Goal: Check status: Check status

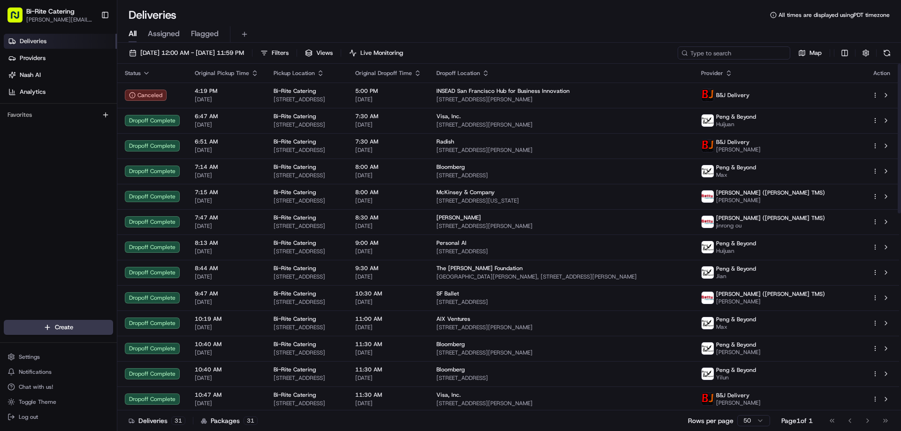
click at [740, 51] on input at bounding box center [734, 52] width 113 height 13
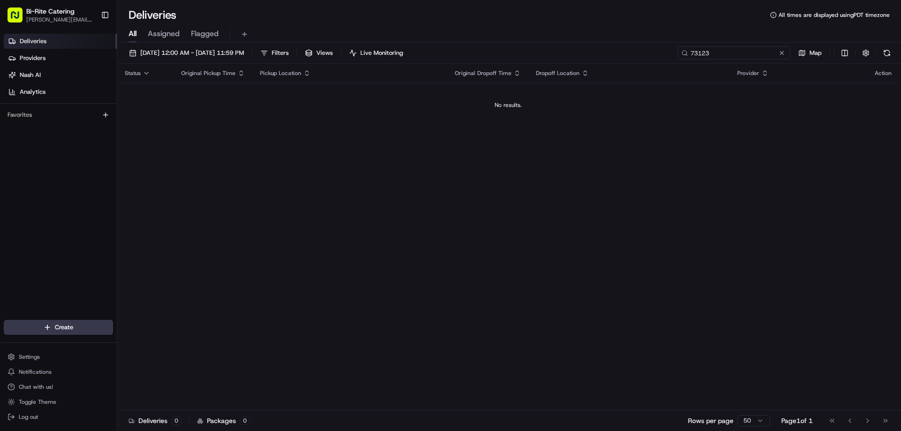
click at [746, 53] on input "73123" at bounding box center [734, 52] width 113 height 13
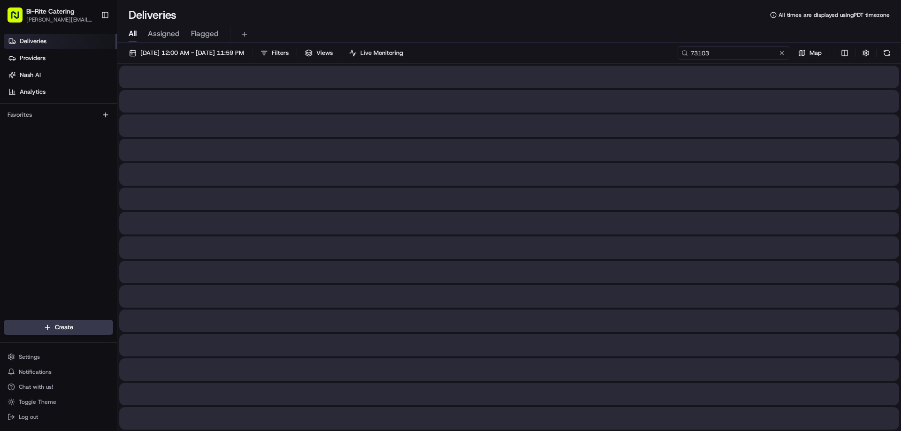
type input "73103"
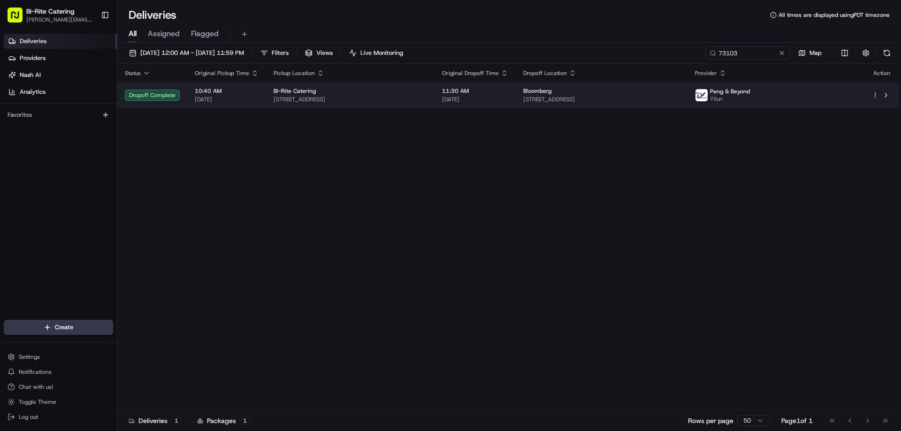
click at [680, 94] on div "Bloomberg" at bounding box center [601, 91] width 157 height 8
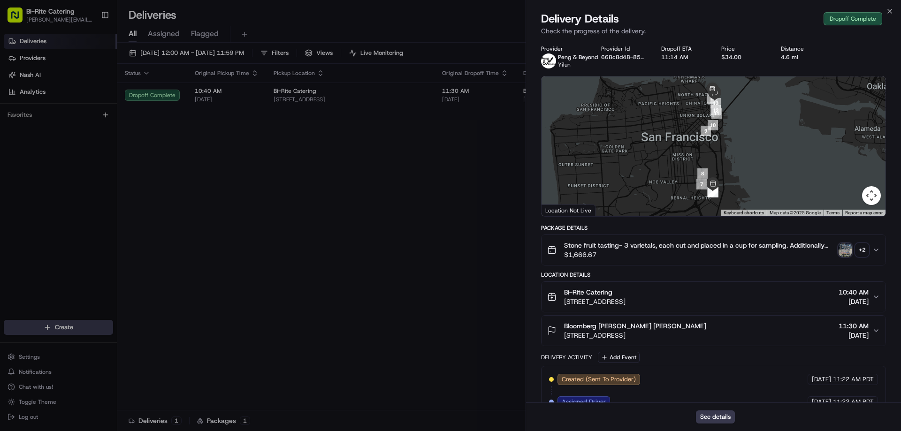
click at [872, 249] on div "Stone fruit tasting- 3 varietals, each cut and placed in a cup for sampling. Ad…" at bounding box center [709, 250] width 325 height 19
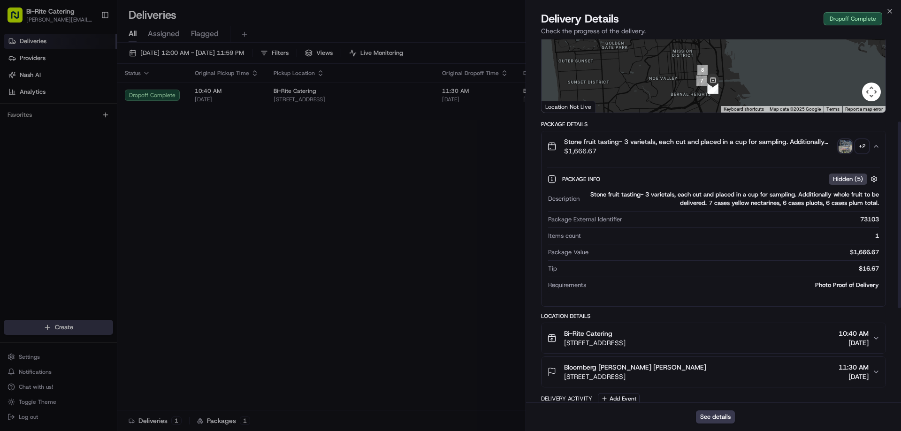
scroll to position [62, 0]
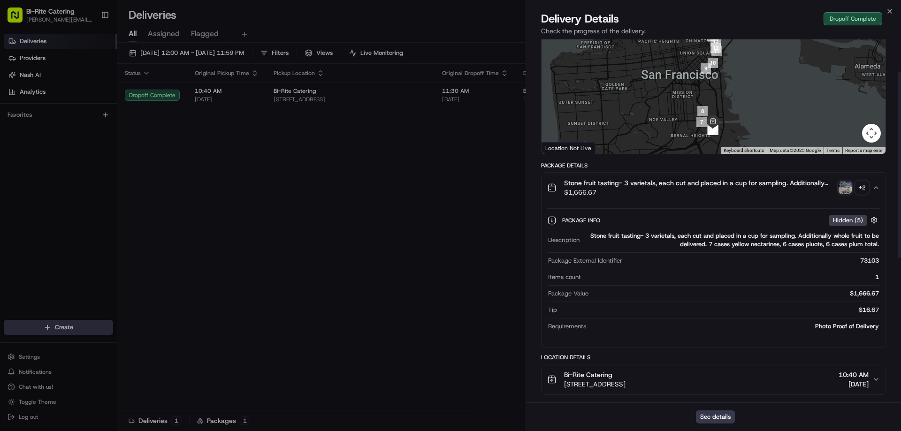
click at [850, 190] on img "button" at bounding box center [845, 187] width 13 height 13
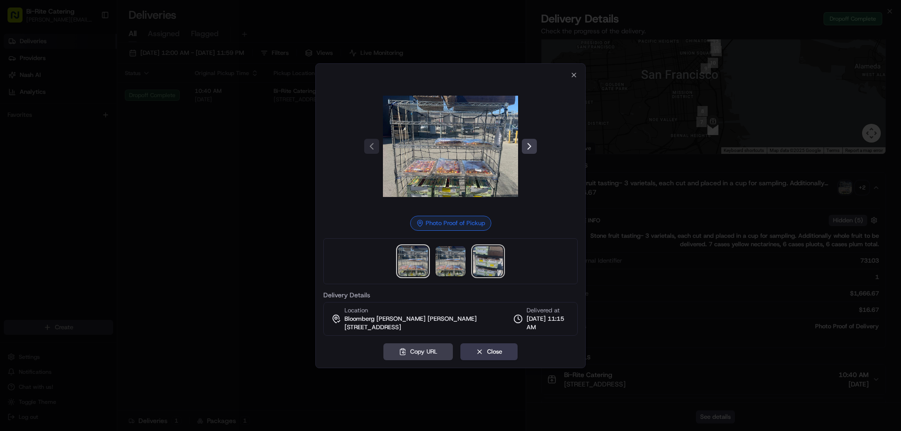
click at [489, 261] on img at bounding box center [488, 261] width 30 height 30
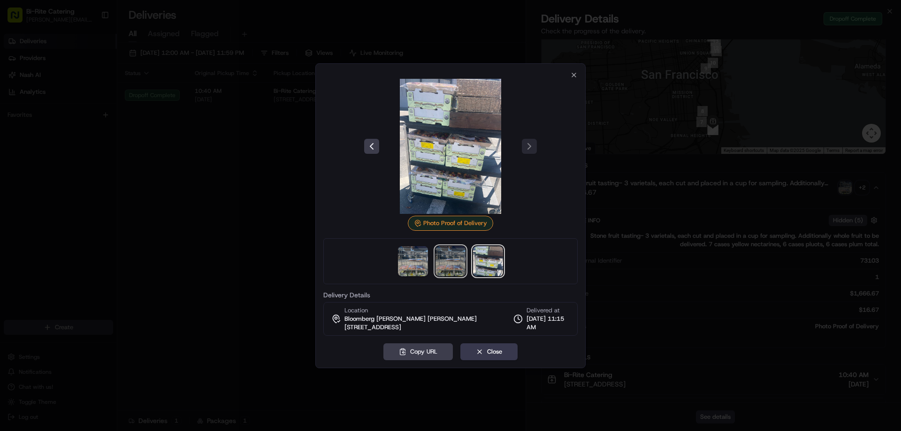
click at [443, 264] on img at bounding box center [451, 261] width 30 height 30
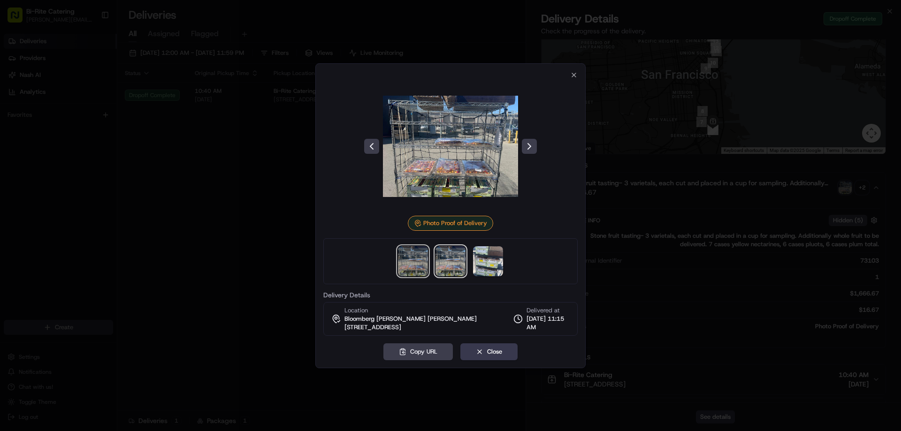
click at [420, 264] on img at bounding box center [413, 261] width 30 height 30
click at [530, 312] on span "Delivered at" at bounding box center [548, 311] width 43 height 8
click at [443, 260] on img at bounding box center [451, 261] width 30 height 30
click at [486, 256] on img at bounding box center [488, 261] width 30 height 30
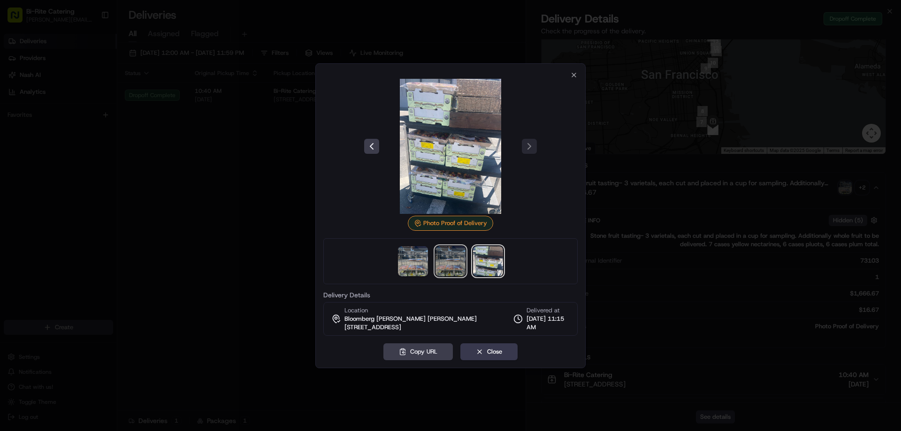
click at [445, 255] on img at bounding box center [451, 261] width 30 height 30
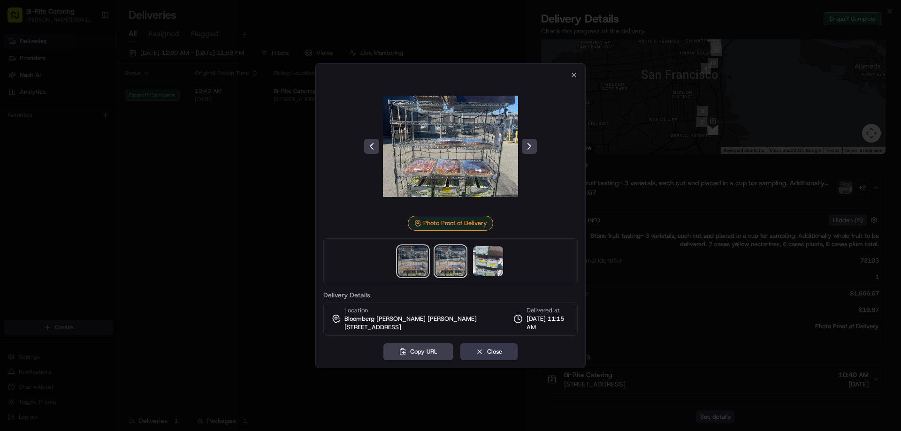
click at [415, 254] on img at bounding box center [413, 261] width 30 height 30
click at [573, 80] on div at bounding box center [450, 146] width 254 height 135
click at [573, 74] on icon "button" at bounding box center [574, 75] width 8 height 8
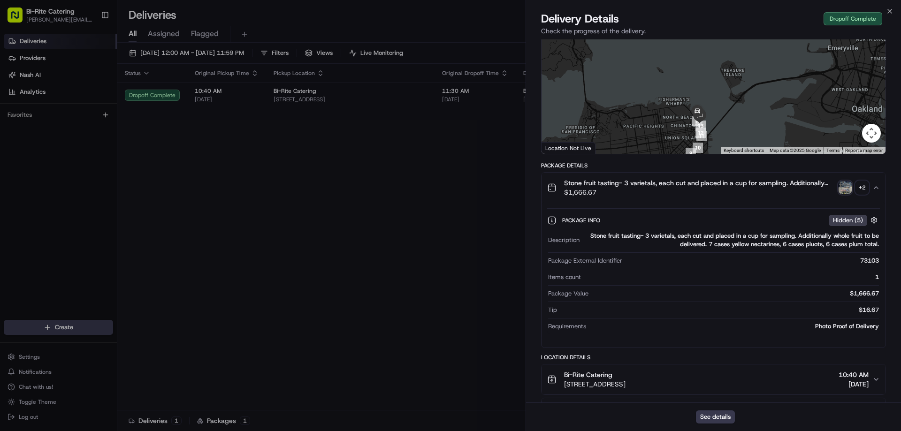
drag, startPoint x: 772, startPoint y: 108, endPoint x: 763, endPoint y: 197, distance: 89.1
click at [763, 197] on div "Provider Peng & Beyond Yilun Provider Id 668c8d48-8550-4e64-4316-56b3e5649c40 D…" at bounding box center [713, 331] width 345 height 696
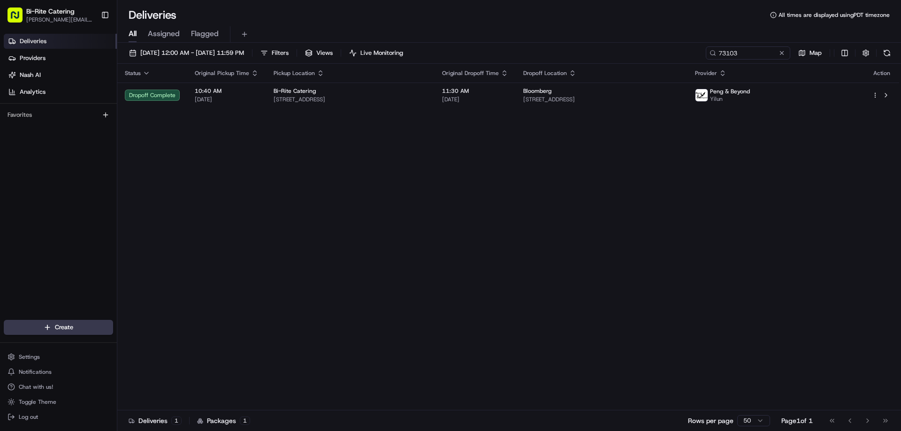
click at [54, 21] on span "[PERSON_NAME][EMAIL_ADDRESS][PERSON_NAME][DOMAIN_NAME]" at bounding box center [59, 20] width 67 height 8
click at [50, 38] on link "Deliveries" at bounding box center [60, 41] width 113 height 15
click at [784, 58] on input "73103" at bounding box center [734, 52] width 113 height 13
click at [783, 55] on button at bounding box center [781, 52] width 9 height 9
